Goal: Check status: Check status

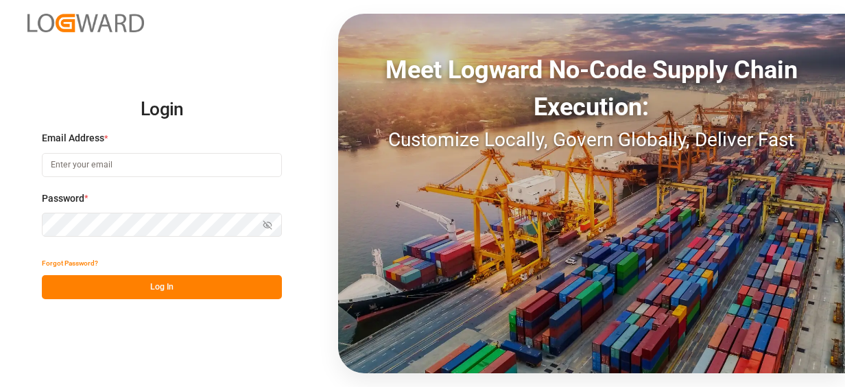
click at [185, 173] on input at bounding box center [162, 165] width 240 height 24
type input "[PERSON_NAME][EMAIL_ADDRESS][PERSON_NAME][DOMAIN_NAME]"
click at [195, 314] on div "Login Email Address * [PERSON_NAME][EMAIL_ADDRESS][PERSON_NAME][DOMAIN_NAME] Em…" at bounding box center [422, 193] width 845 height 387
click at [197, 291] on button "Log In" at bounding box center [162, 287] width 240 height 24
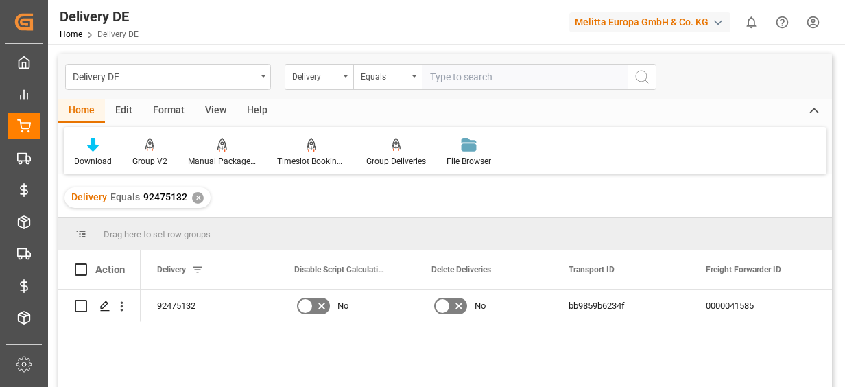
click at [192, 202] on div "✕" at bounding box center [198, 198] width 12 height 12
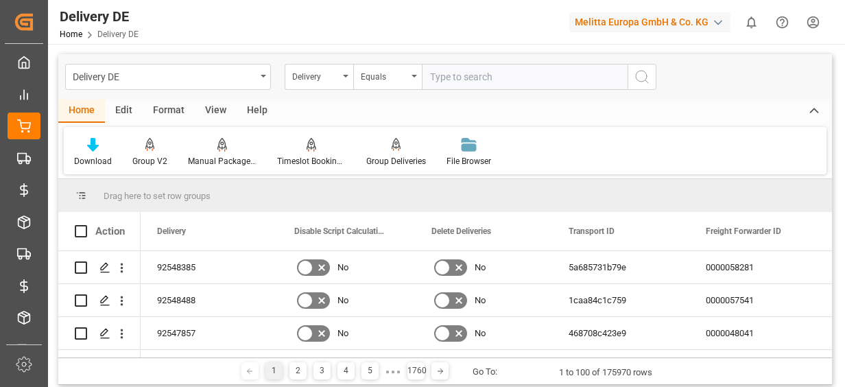
click at [461, 65] on input "text" at bounding box center [525, 77] width 206 height 26
paste input "0080002246"
type input "0080002246"
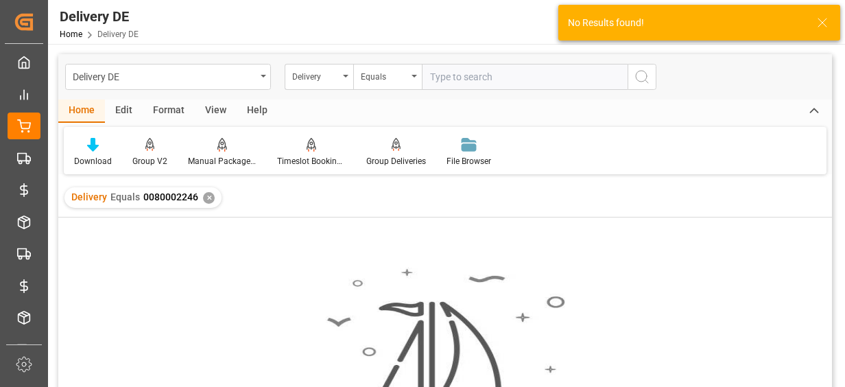
click at [824, 23] on line at bounding box center [823, 23] width 8 height 8
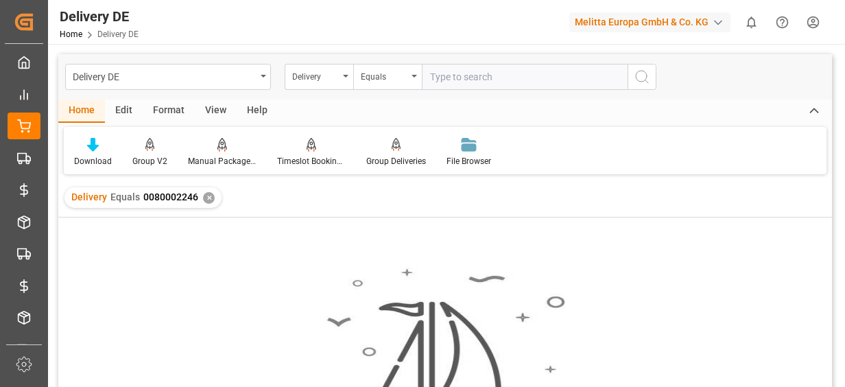
click at [460, 75] on input "text" at bounding box center [525, 77] width 206 height 26
click at [210, 200] on div "✕" at bounding box center [209, 198] width 12 height 12
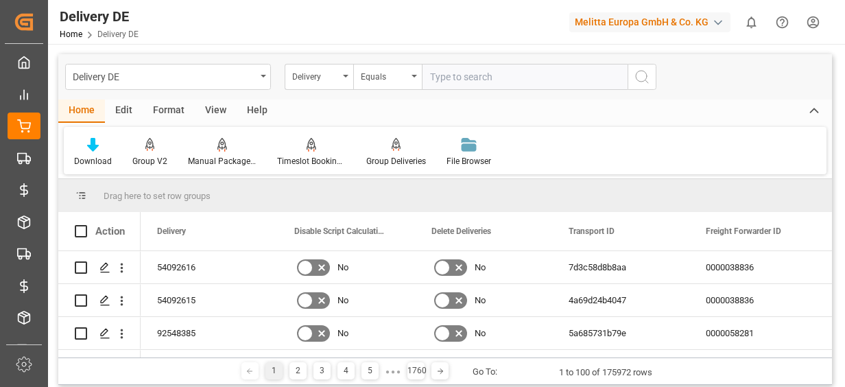
click at [506, 73] on input "text" at bounding box center [525, 77] width 206 height 26
paste input "0080002246"
type input "0080002246"
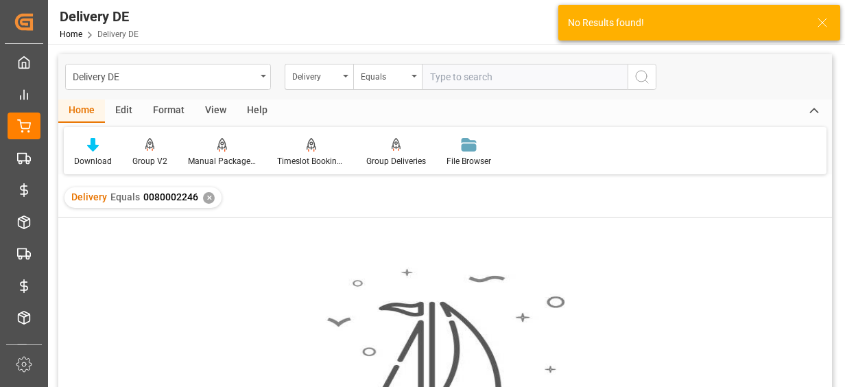
click at [447, 79] on input "text" at bounding box center [525, 77] width 206 height 26
drag, startPoint x: 440, startPoint y: 75, endPoint x: 432, endPoint y: 75, distance: 7.5
click at [432, 75] on input "0080002246" at bounding box center [525, 77] width 206 height 26
type input "80002246"
click at [211, 198] on div "✕" at bounding box center [209, 198] width 12 height 12
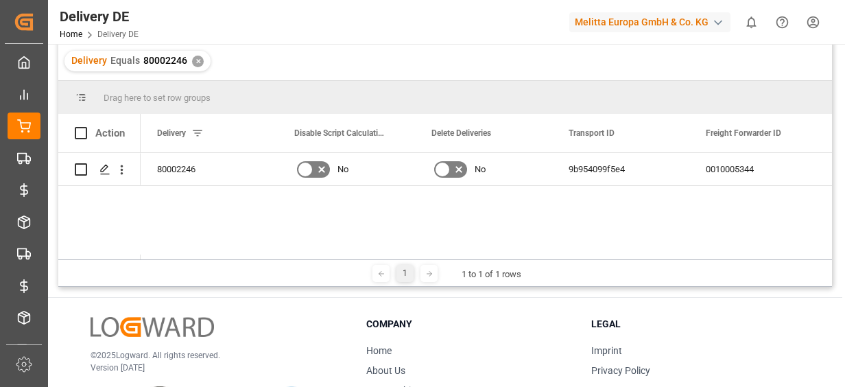
scroll to position [137, 0]
